Goal: Task Accomplishment & Management: Manage account settings

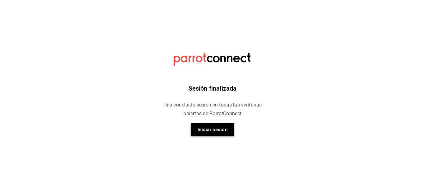
click at [202, 128] on button "Iniciar sesión" at bounding box center [213, 129] width 44 height 13
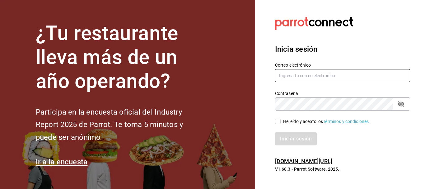
type input "5cincopizza@gmail.com"
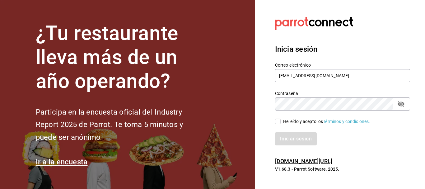
click at [278, 122] on input "He leído y acepto los Términos y condiciones." at bounding box center [278, 122] width 6 height 6
checkbox input "true"
click at [279, 136] on button "Iniciar sesión" at bounding box center [296, 138] width 42 height 13
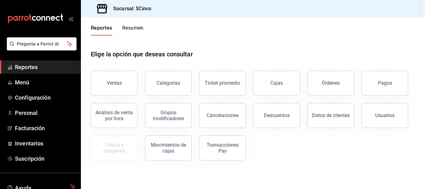
click at [0, 189] on nordpass-portal at bounding box center [0, 189] width 0 height 0
click at [131, 30] on button "Resumen" at bounding box center [132, 30] width 21 height 11
